Goal: Information Seeking & Learning: Learn about a topic

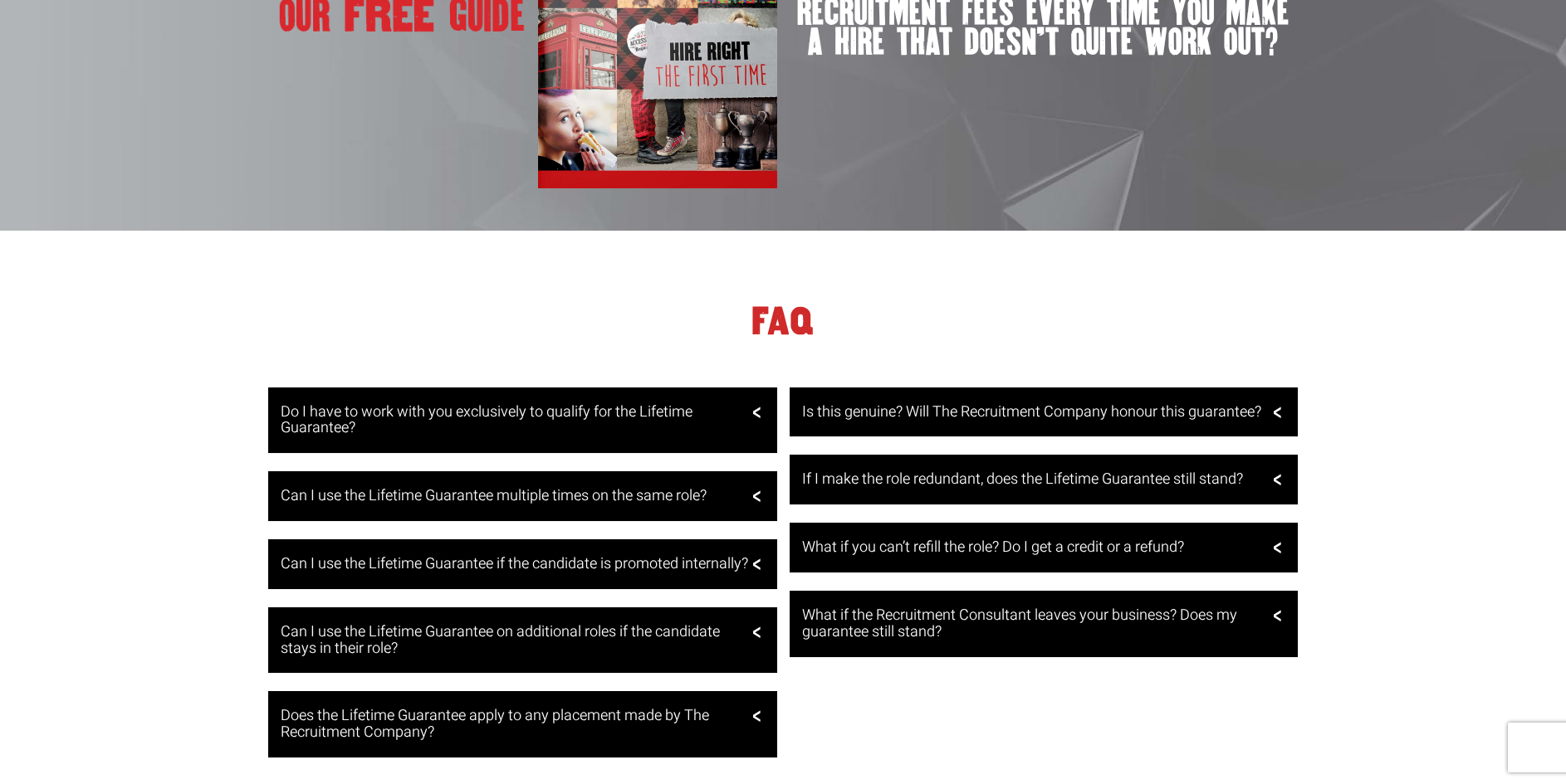
scroll to position [3237, 0]
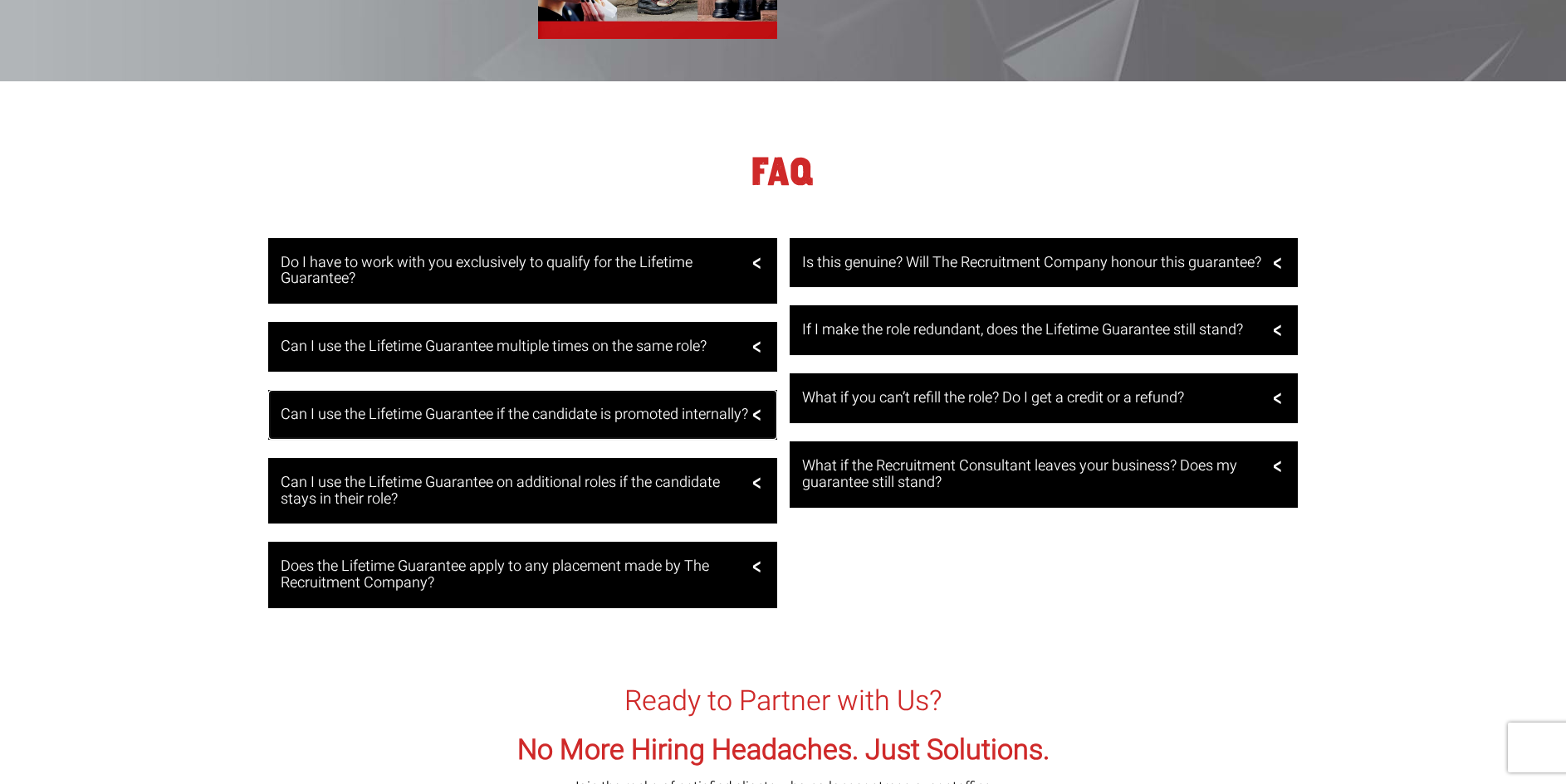
click at [759, 420] on div "Can I use the Lifetime Guarantee if the candidate is promoted internally?" at bounding box center [523, 415] width 509 height 50
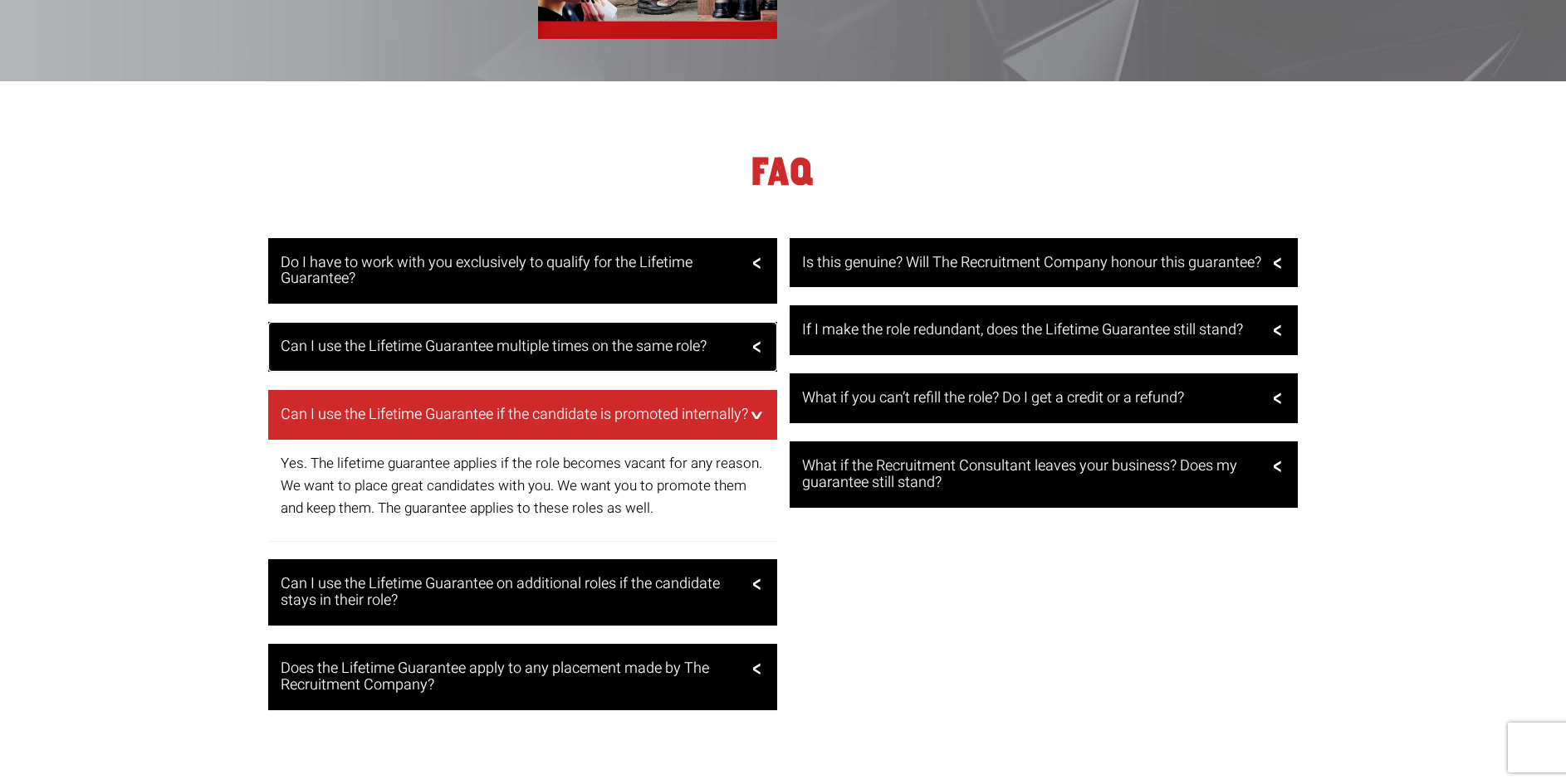
click at [747, 348] on h3 "Can I use the Lifetime Guarantee multiple times on the same role?" at bounding box center [520, 346] width 480 height 17
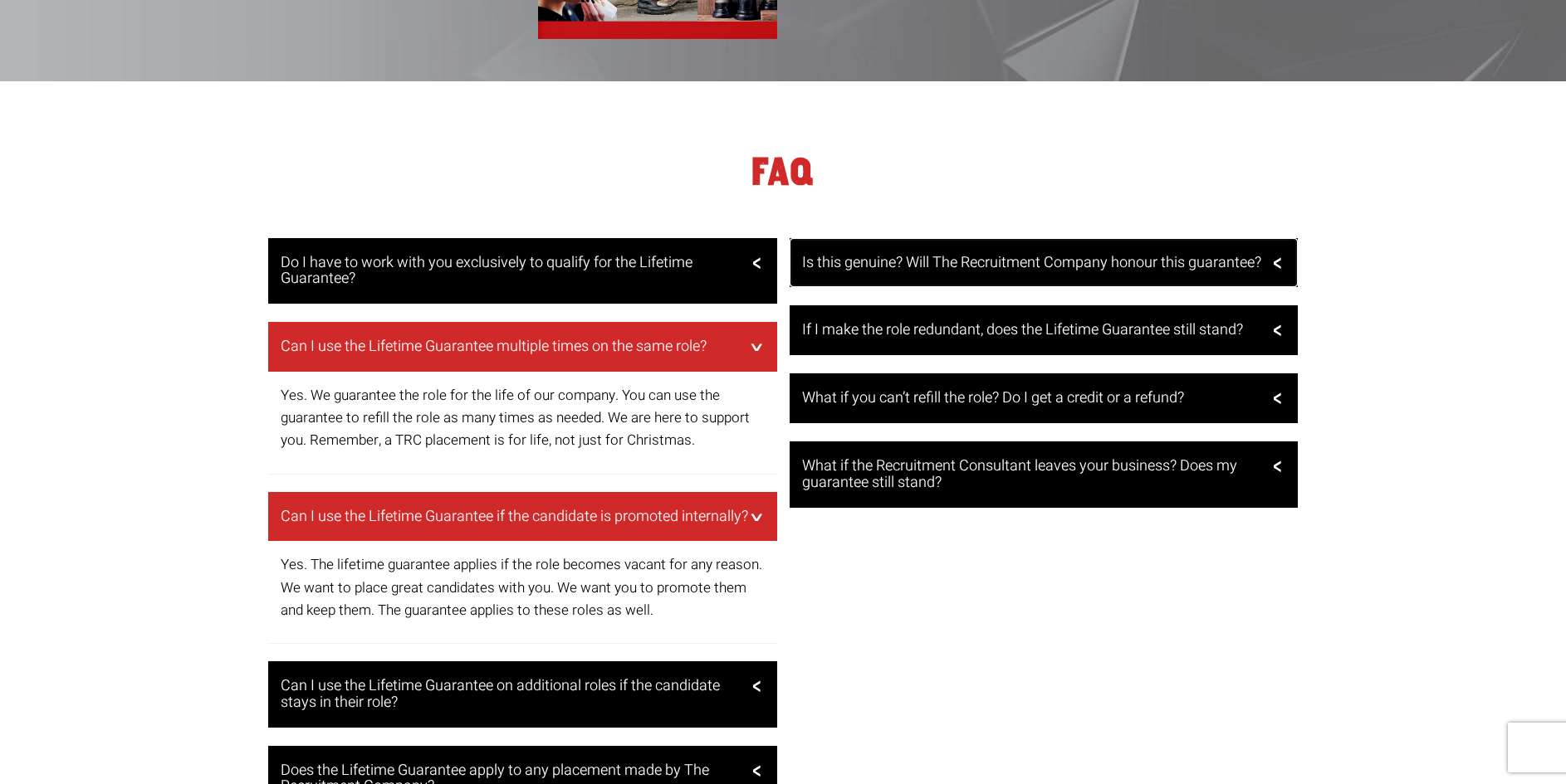
click at [932, 271] on h3 "Is this genuine? Will The Recruitment Company honour this guarantee?" at bounding box center [1042, 262] width 480 height 17
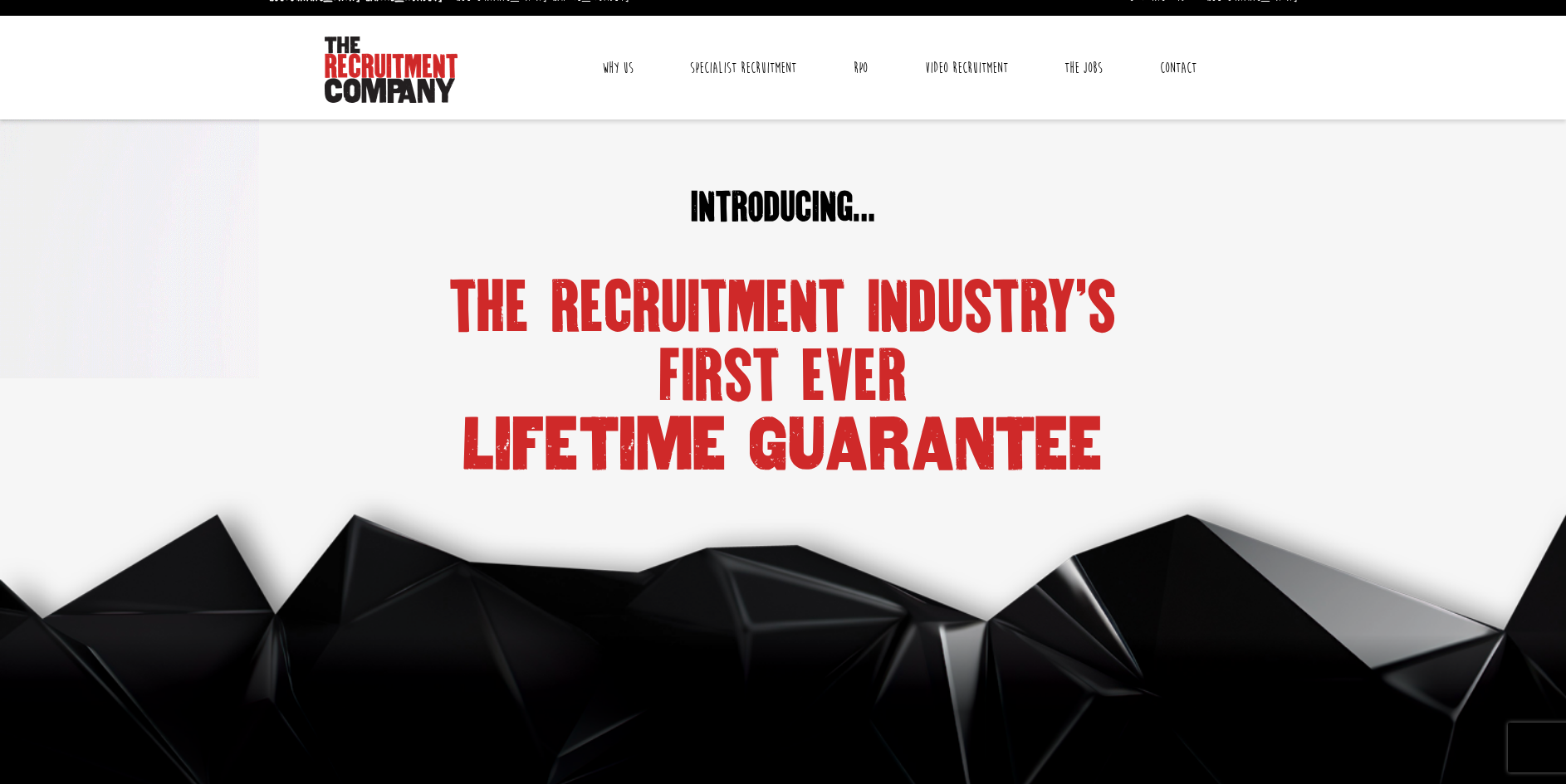
scroll to position [0, 0]
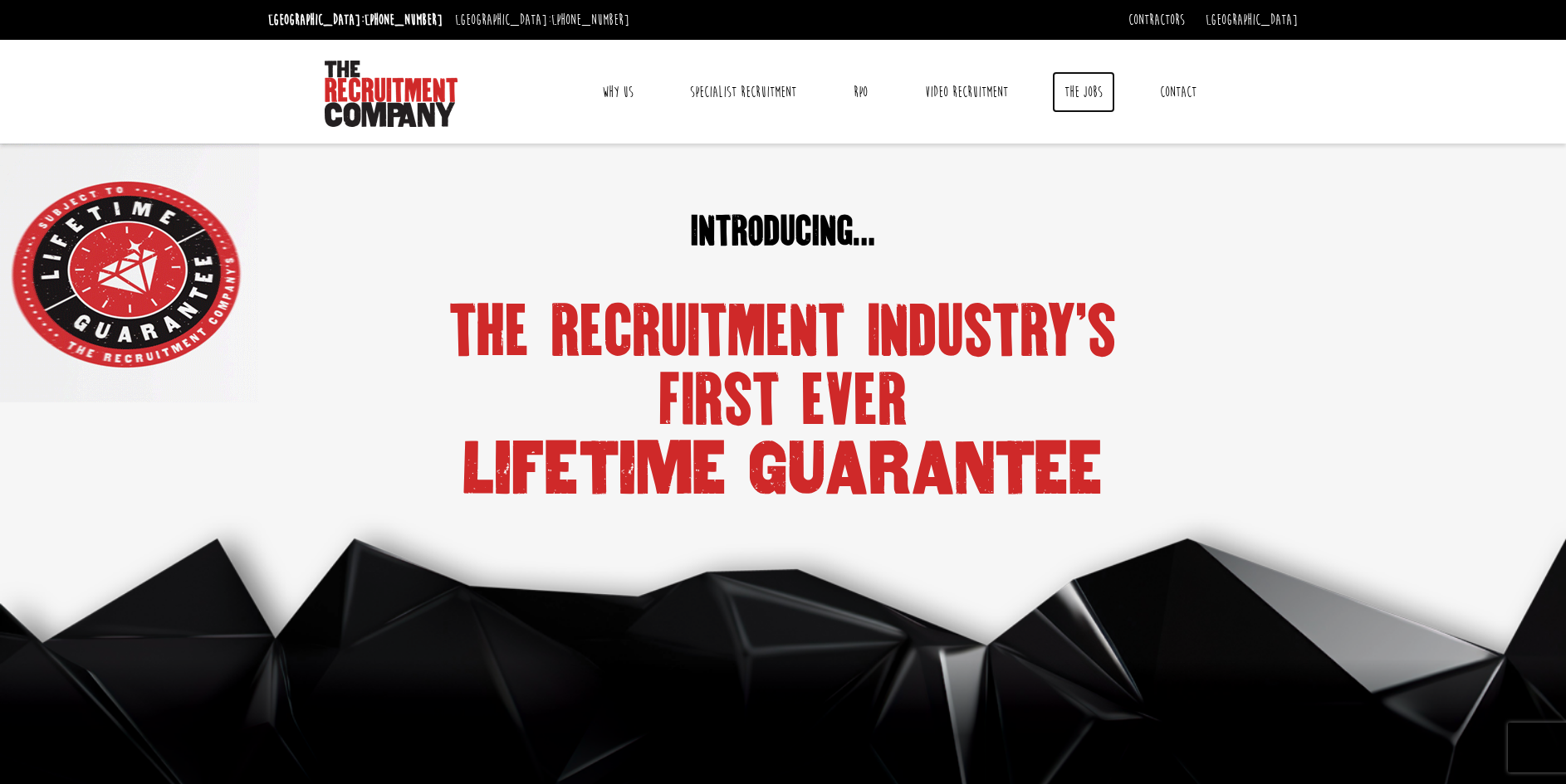
click at [1100, 88] on link "The Jobs" at bounding box center [1083, 93] width 63 height 42
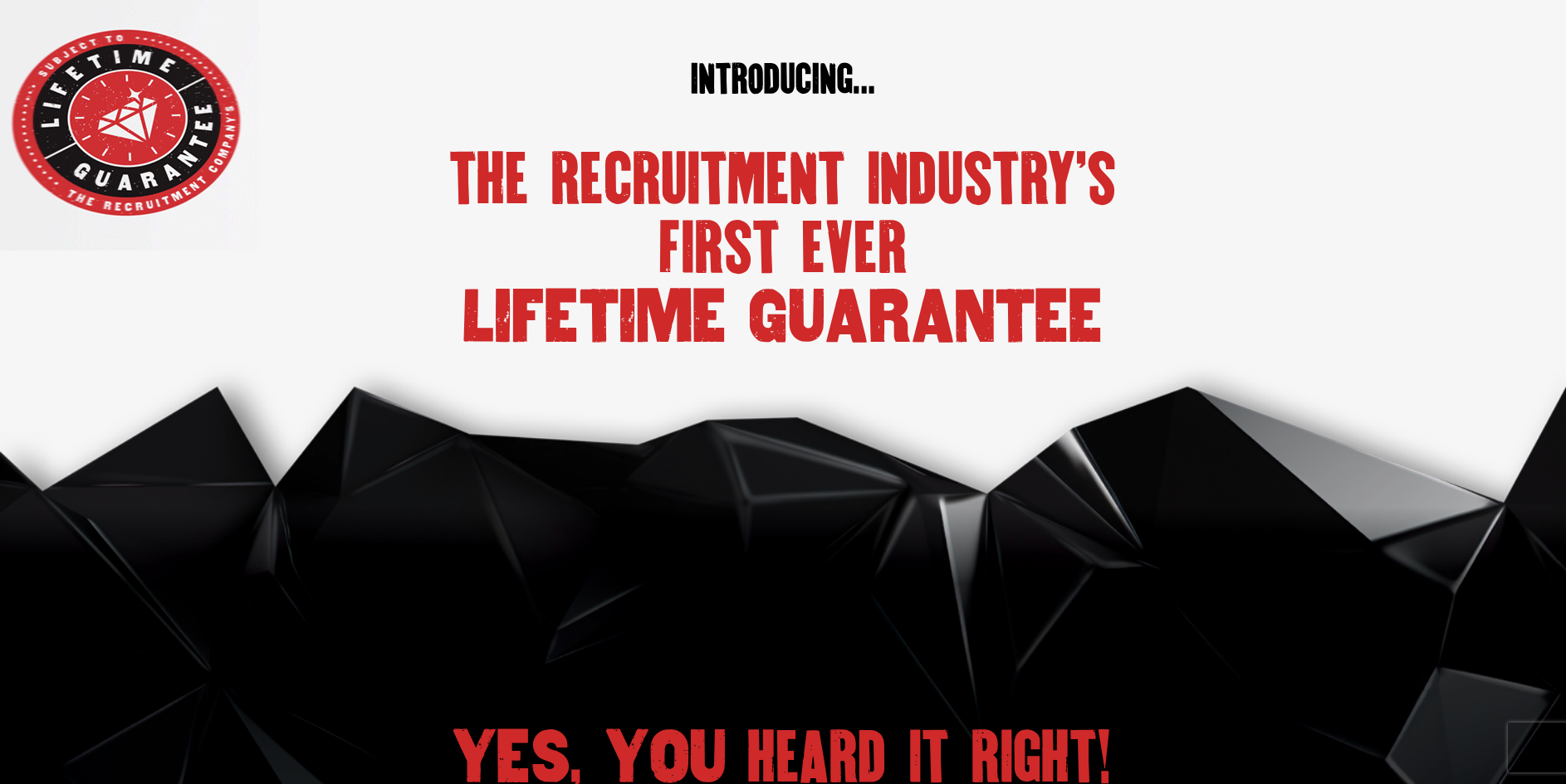
scroll to position [166, 0]
